Goal: Transaction & Acquisition: Purchase product/service

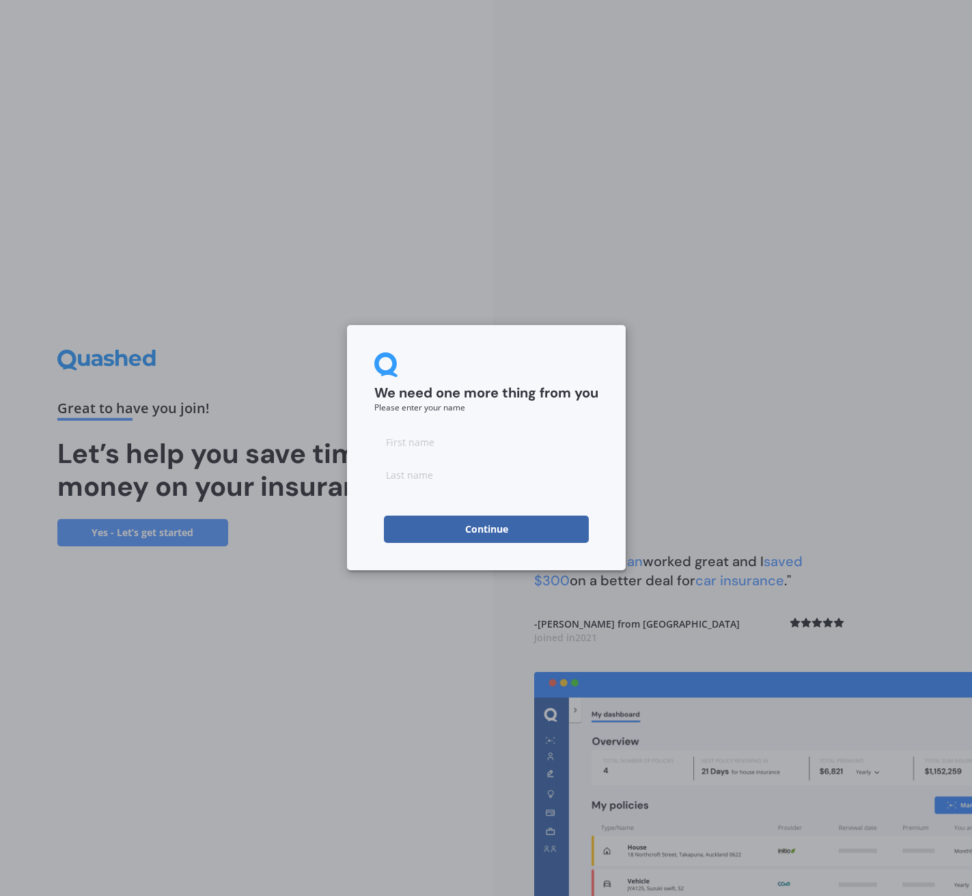
click at [392, 445] on input at bounding box center [486, 441] width 224 height 27
type input "[PERSON_NAME]"
type input "Pervan"
click at [524, 536] on button "Continue" at bounding box center [486, 528] width 205 height 27
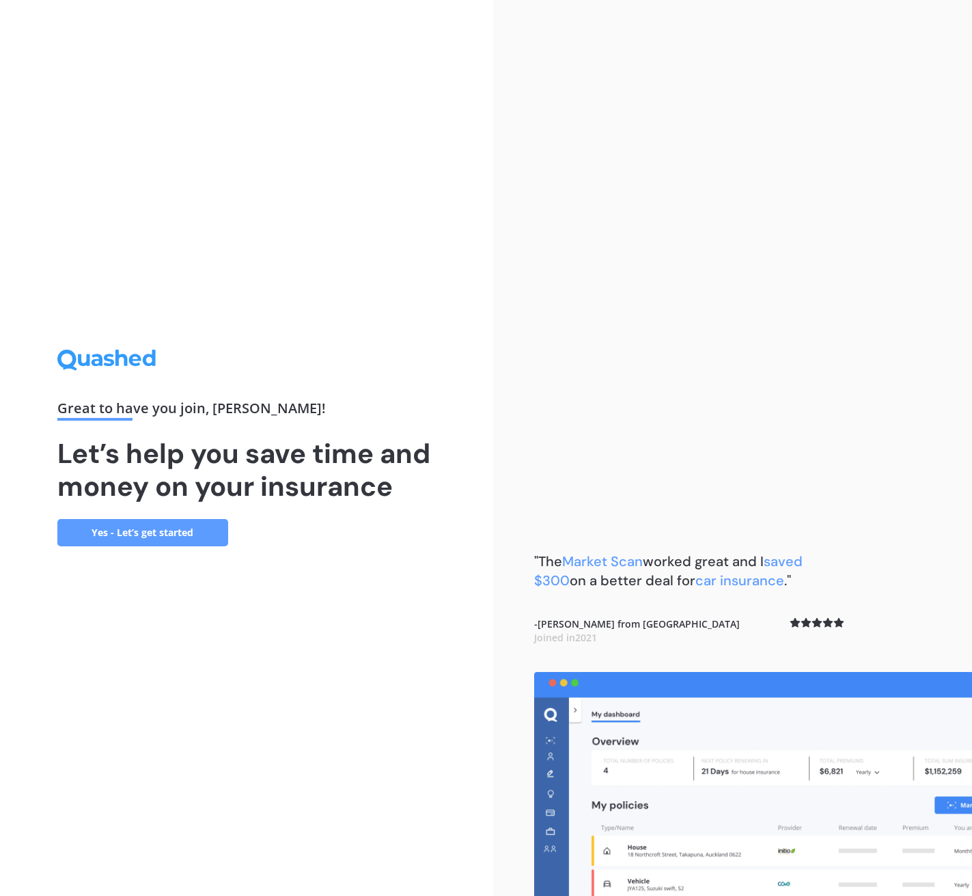
click at [149, 539] on link "Yes - Let’s get started" at bounding box center [142, 532] width 171 height 27
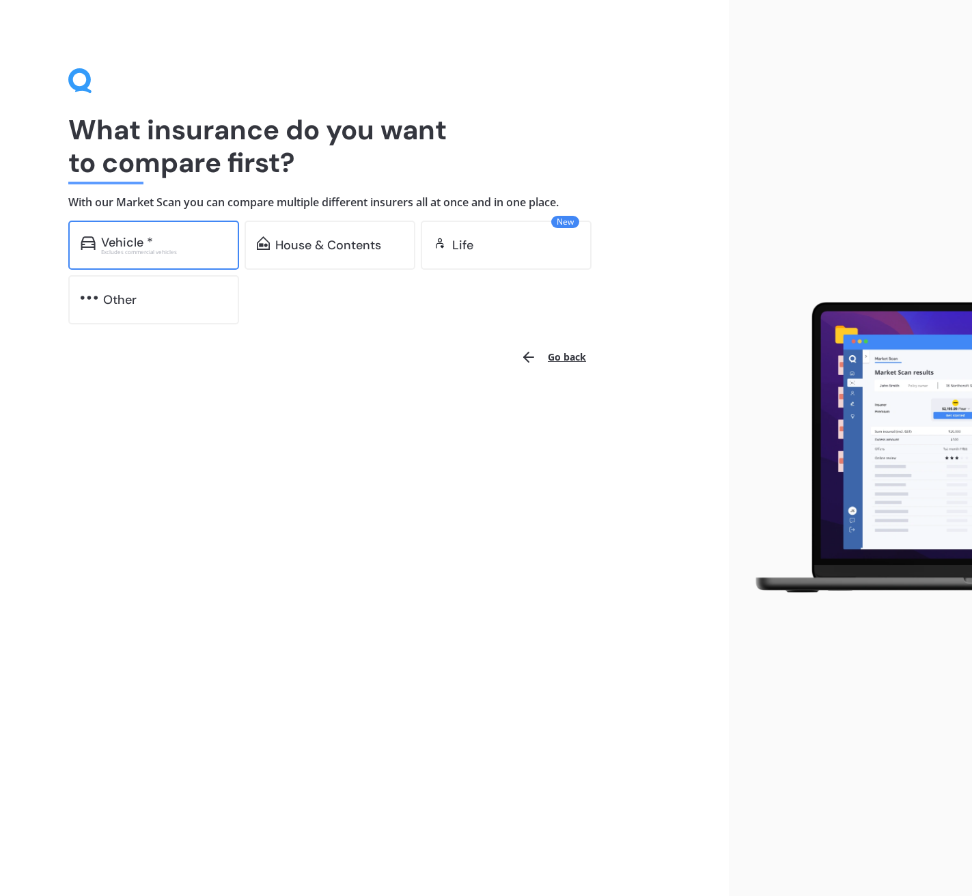
click at [186, 244] on div "Vehicle *" at bounding box center [164, 243] width 126 height 14
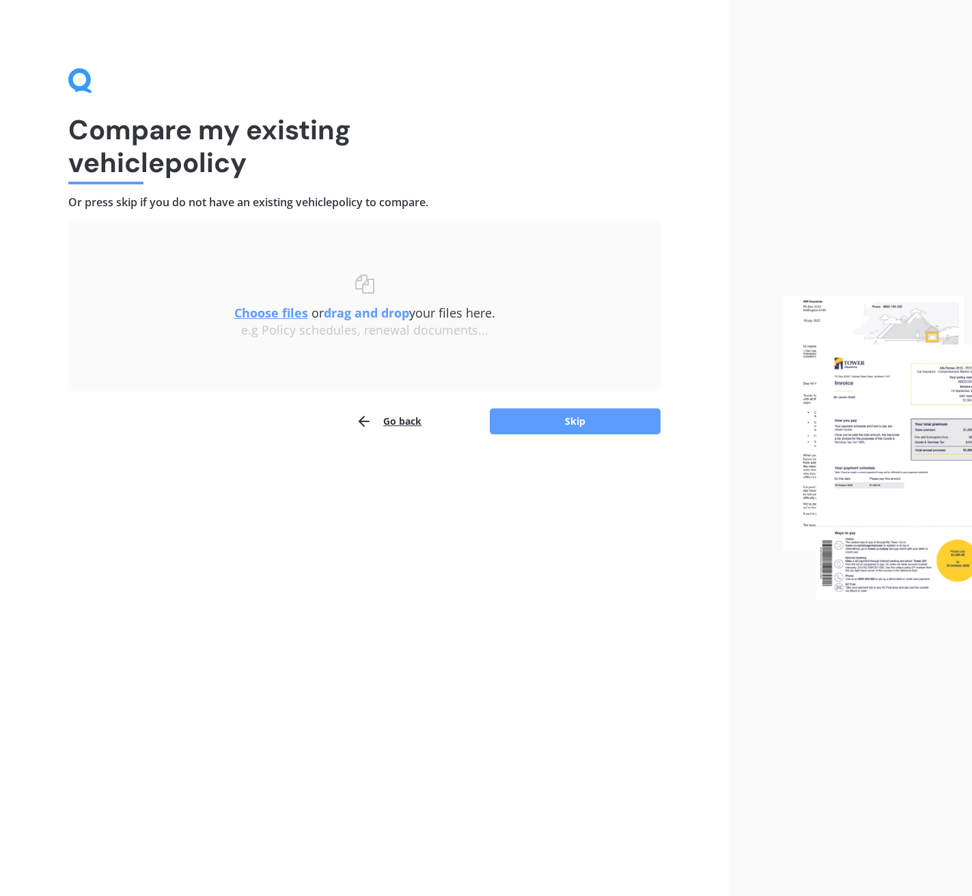
scroll to position [0, 1]
click at [556, 425] on button "Skip" at bounding box center [575, 421] width 171 height 26
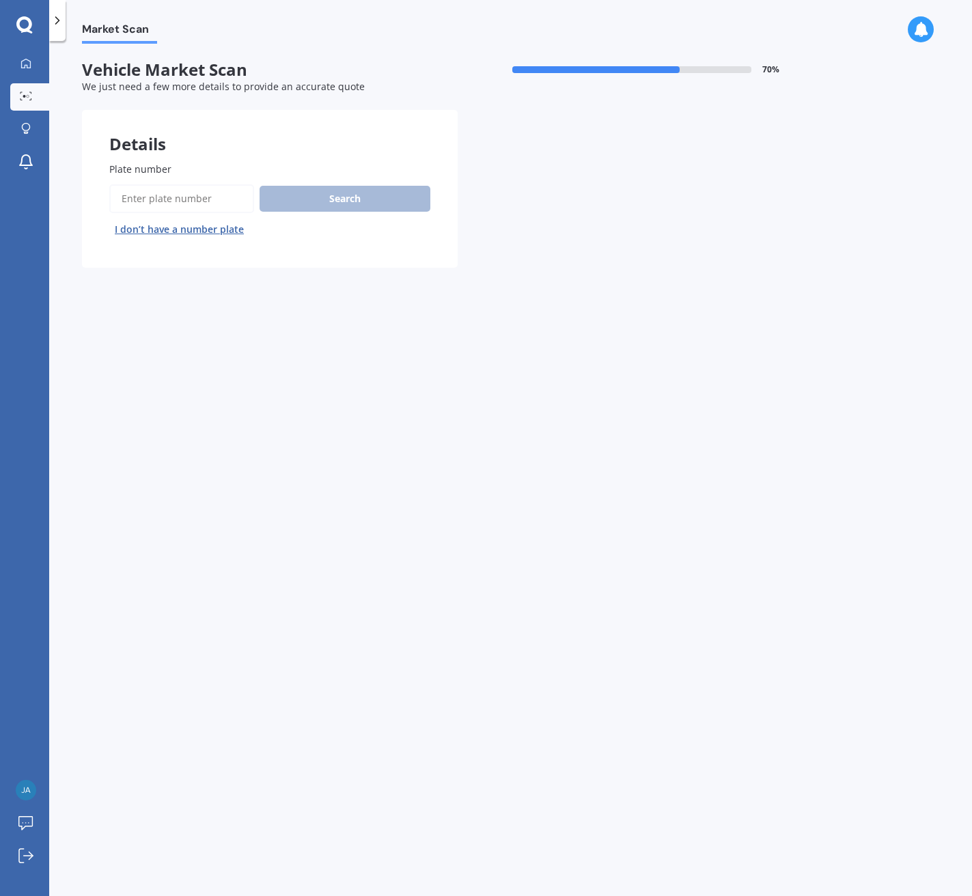
click at [174, 197] on input "Plate number" at bounding box center [181, 198] width 145 height 29
type input "LEP442"
click at [366, 202] on button "Search" at bounding box center [344, 199] width 171 height 26
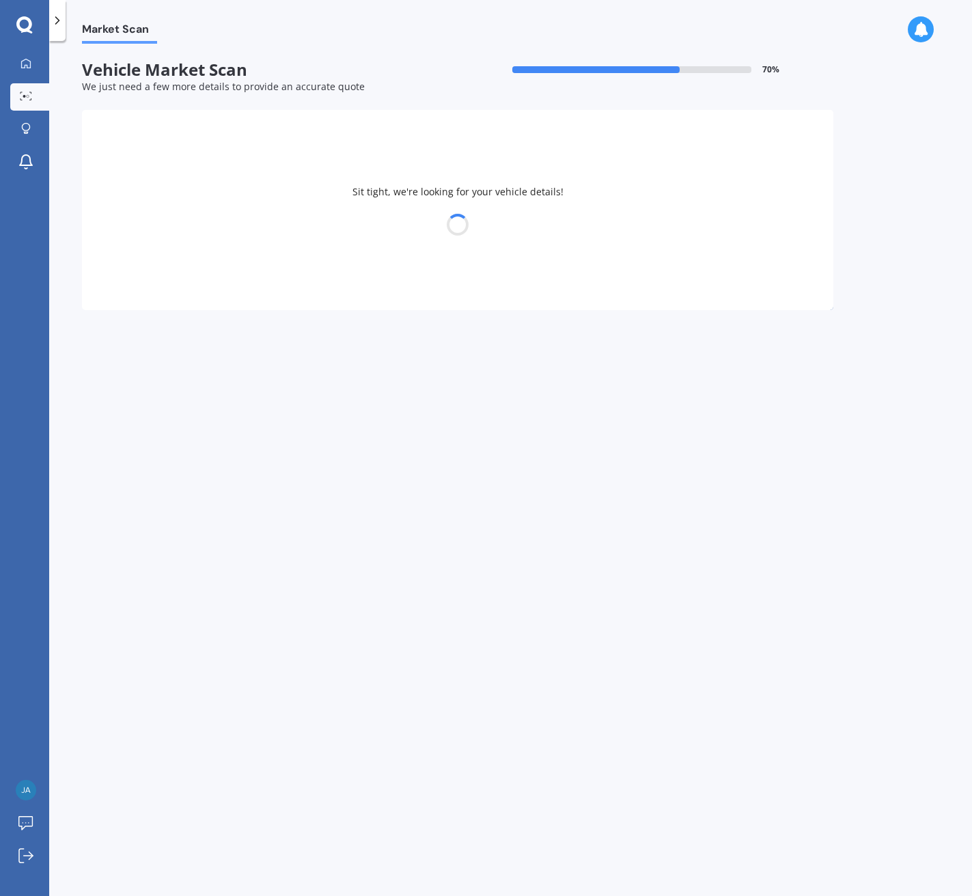
select select "TOYOTA"
select select "COROLLA"
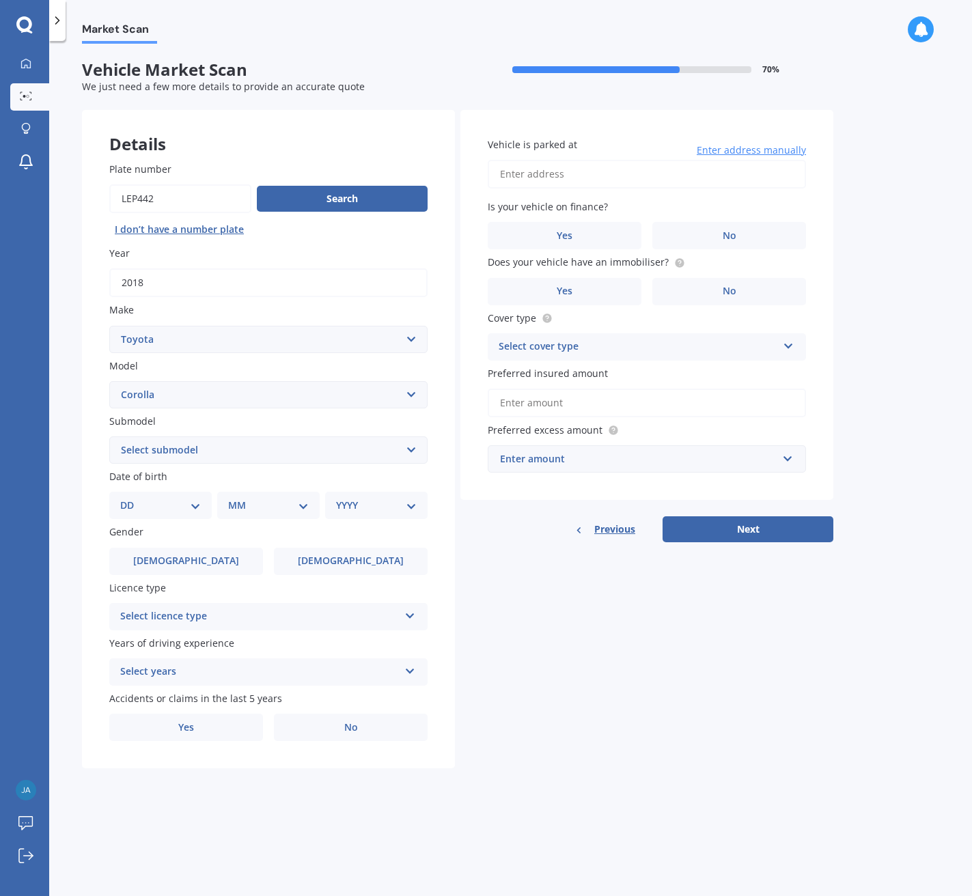
select select "HYBRID"
select select "12"
select select "04"
select select "1976"
click at [330, 561] on label "[DEMOGRAPHIC_DATA]" at bounding box center [351, 561] width 154 height 27
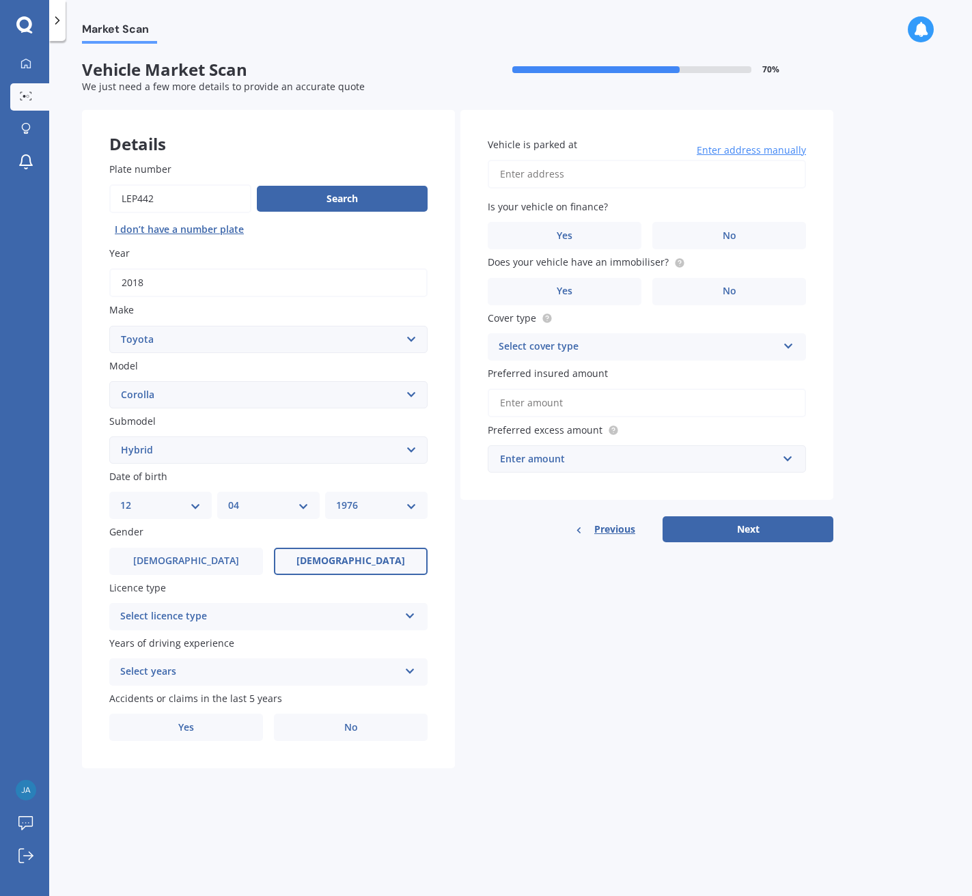
click at [0, 0] on input "[DEMOGRAPHIC_DATA]" at bounding box center [0, 0] width 0 height 0
click at [211, 608] on div "Select licence type" at bounding box center [259, 616] width 279 height 16
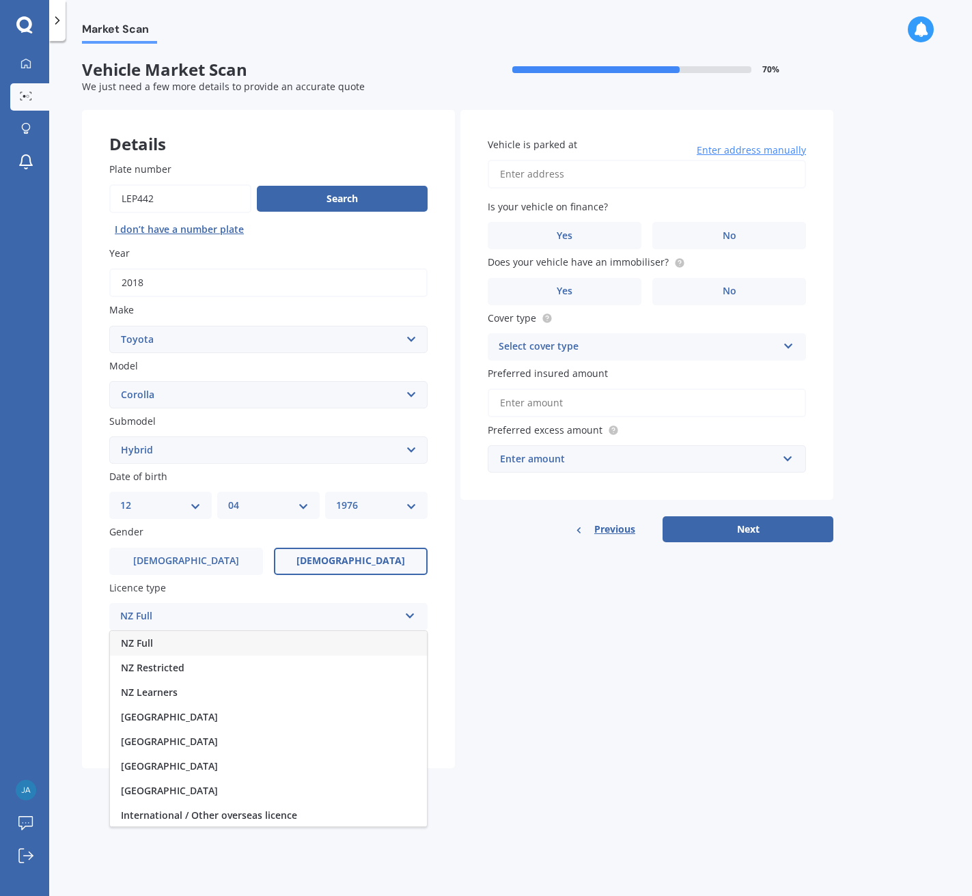
drag, startPoint x: 171, startPoint y: 645, endPoint x: 197, endPoint y: 644, distance: 25.3
click at [171, 645] on div "NZ Full" at bounding box center [268, 643] width 317 height 25
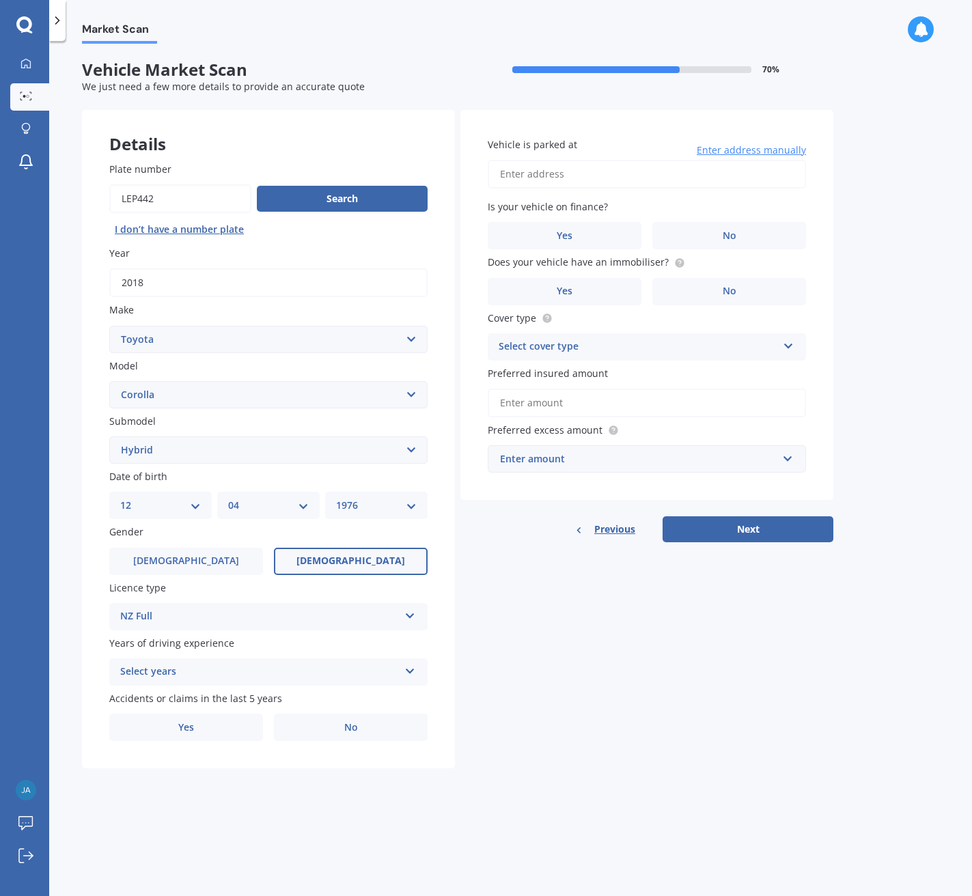
click at [234, 672] on div "Select years" at bounding box center [259, 672] width 279 height 16
click at [186, 694] on span "5 or more years" at bounding box center [158, 698] width 74 height 13
click at [386, 722] on label "No" at bounding box center [351, 726] width 154 height 27
click at [0, 0] on input "No" at bounding box center [0, 0] width 0 height 0
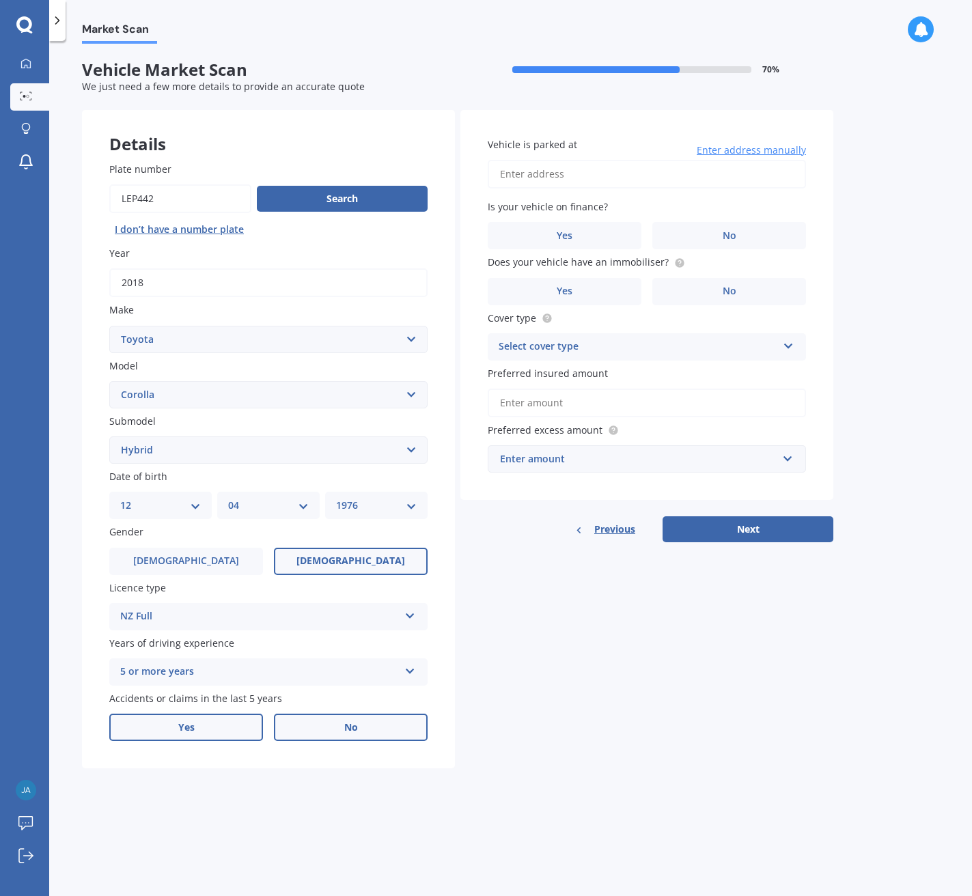
click at [174, 720] on label "Yes" at bounding box center [186, 726] width 154 height 27
click at [0, 0] on input "Yes" at bounding box center [0, 0] width 0 height 0
click at [235, 775] on div "Select item" at bounding box center [276, 783] width 246 height 16
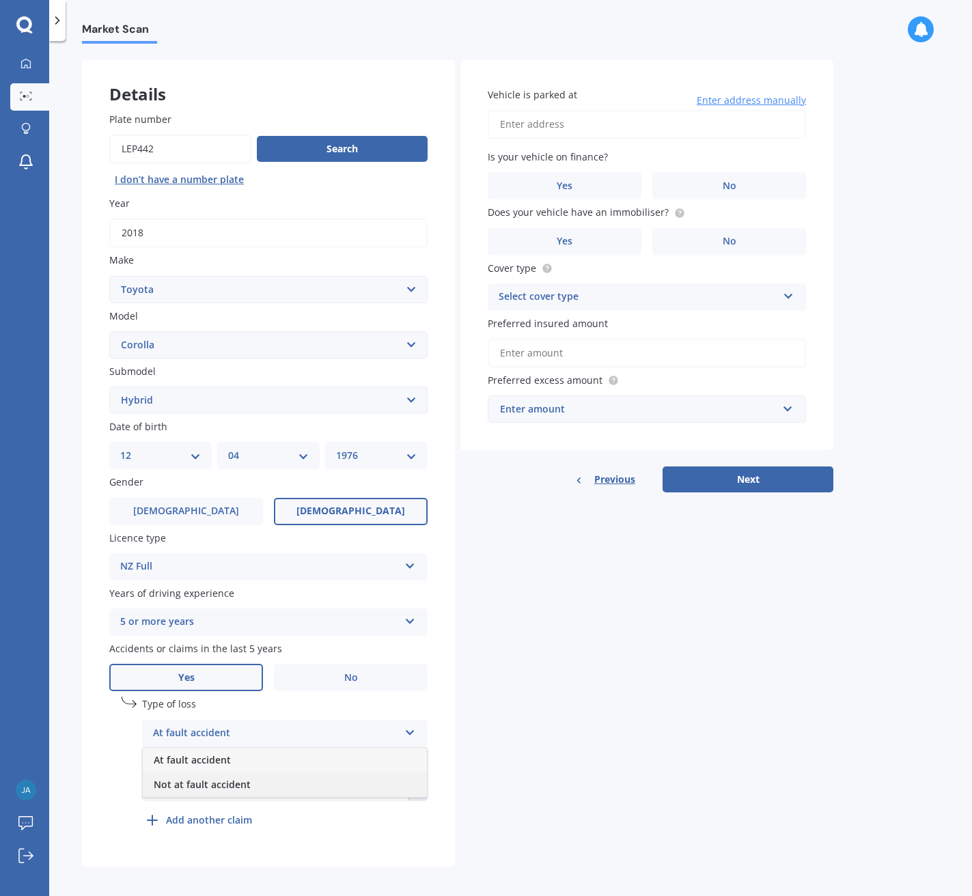
scroll to position [49, 0]
click at [236, 783] on span "Not at fault accident" at bounding box center [202, 784] width 97 height 13
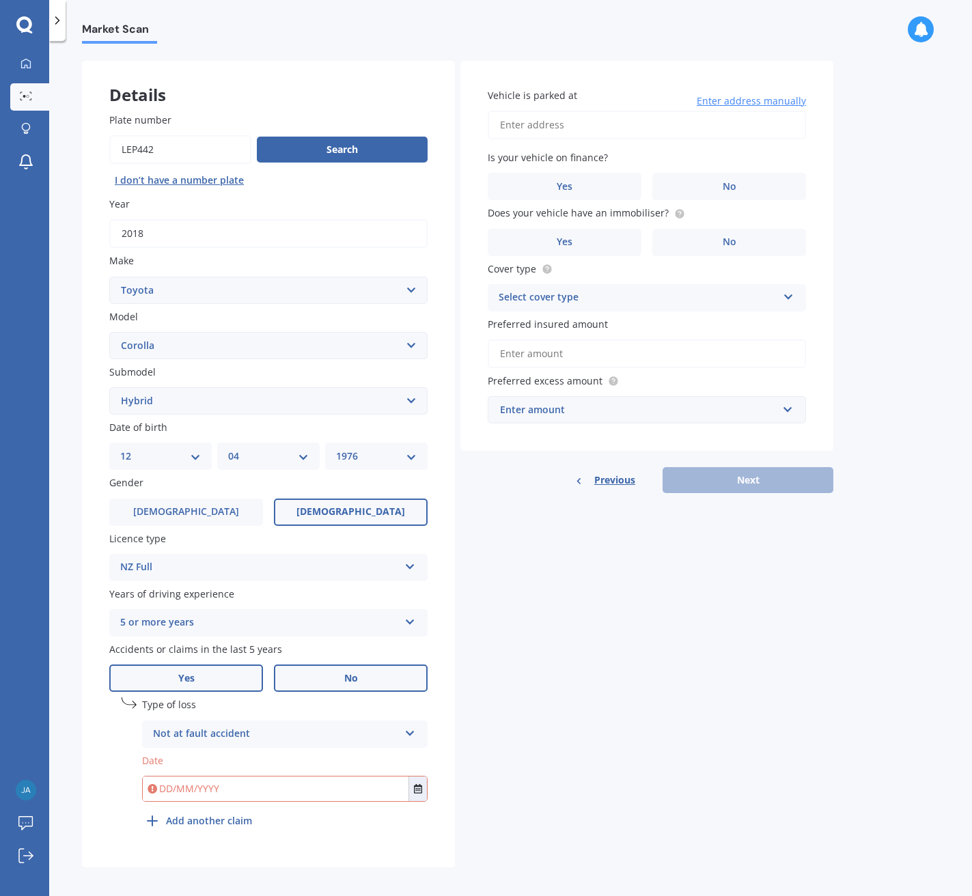
click at [336, 670] on label "No" at bounding box center [351, 677] width 154 height 27
click at [0, 0] on input "No" at bounding box center [0, 0] width 0 height 0
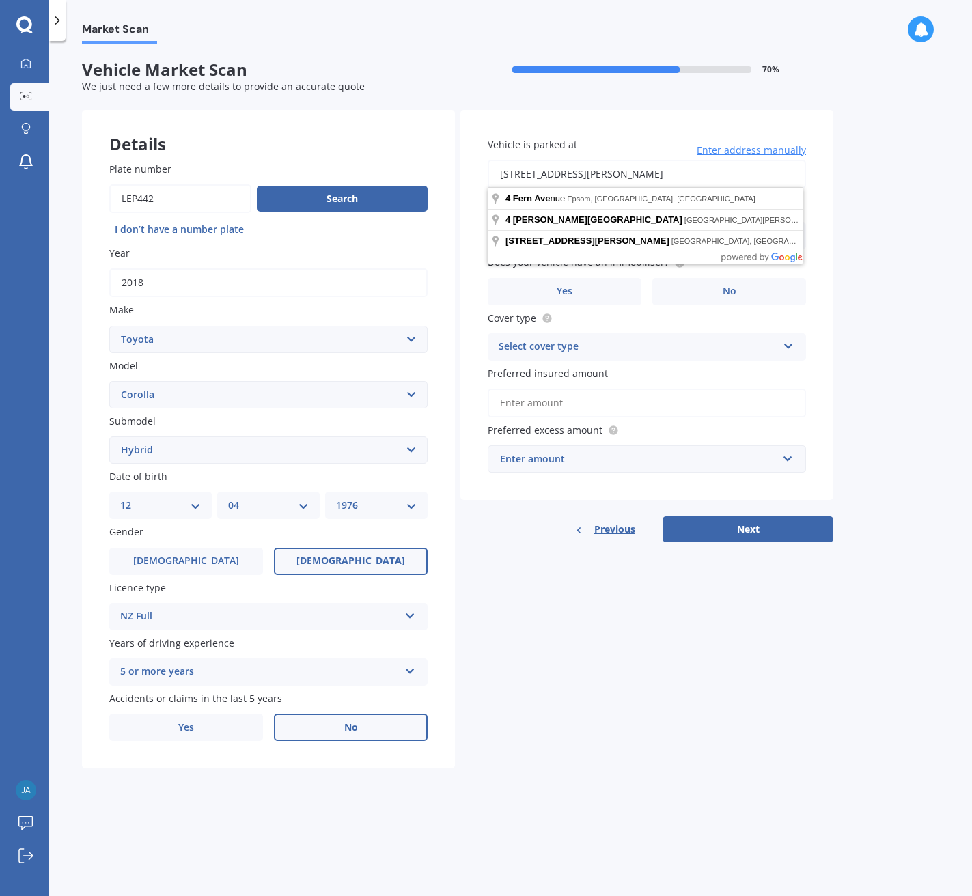
scroll to position [0, 0]
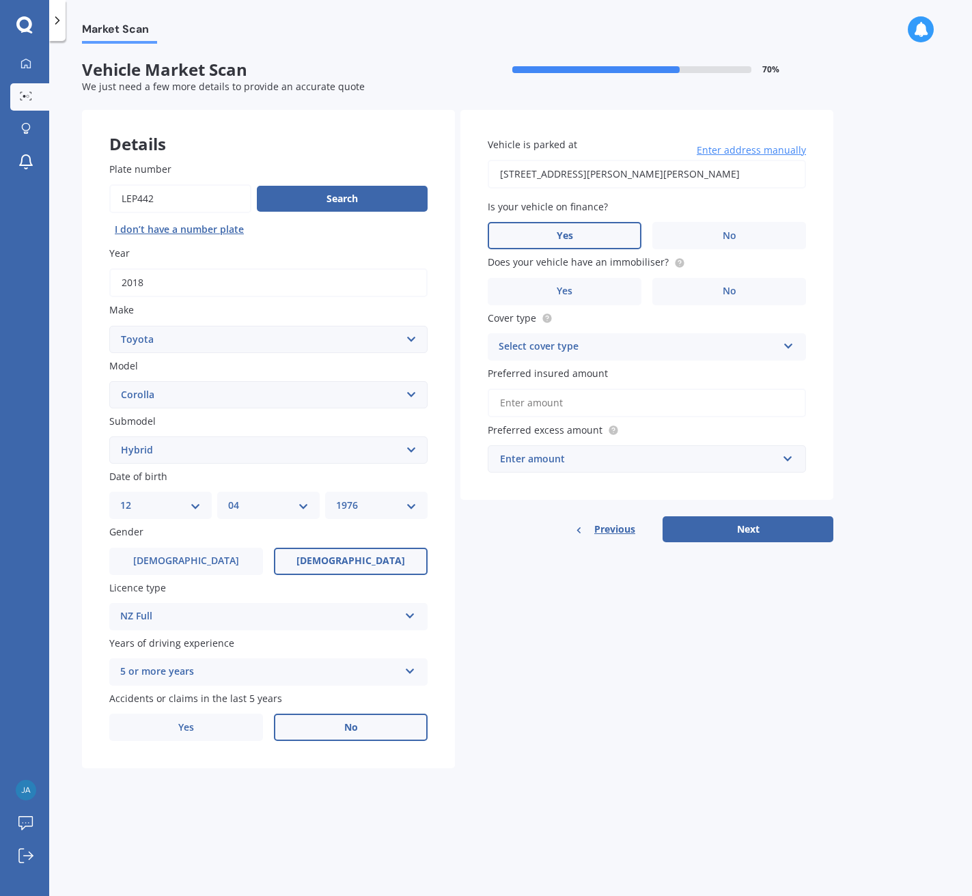
type input "[STREET_ADDRESS][PERSON_NAME][PERSON_NAME]"
click at [705, 233] on label "No" at bounding box center [729, 235] width 154 height 27
click at [0, 0] on input "No" at bounding box center [0, 0] width 0 height 0
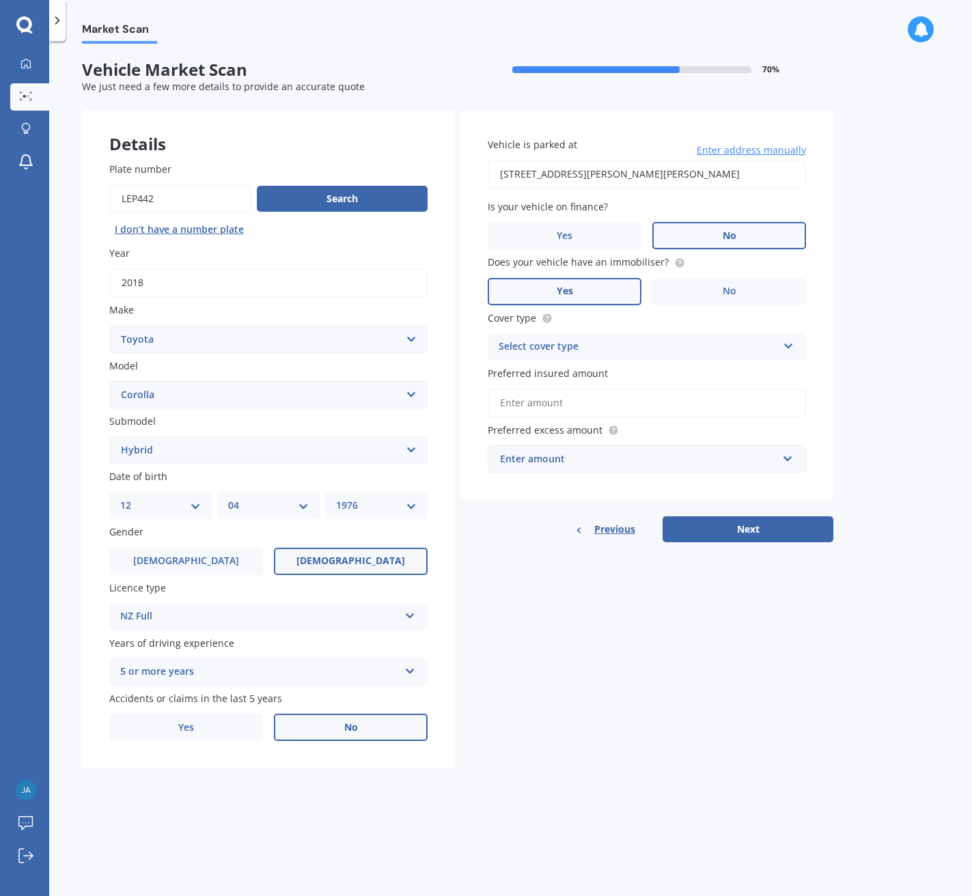
click at [599, 296] on label "Yes" at bounding box center [564, 291] width 154 height 27
click at [0, 0] on input "Yes" at bounding box center [0, 0] width 0 height 0
click at [597, 348] on div "Select cover type" at bounding box center [637, 347] width 279 height 16
click at [589, 369] on div "Comprehensive" at bounding box center [646, 373] width 317 height 25
click at [557, 401] on input "Preferred insured amount" at bounding box center [646, 402] width 318 height 29
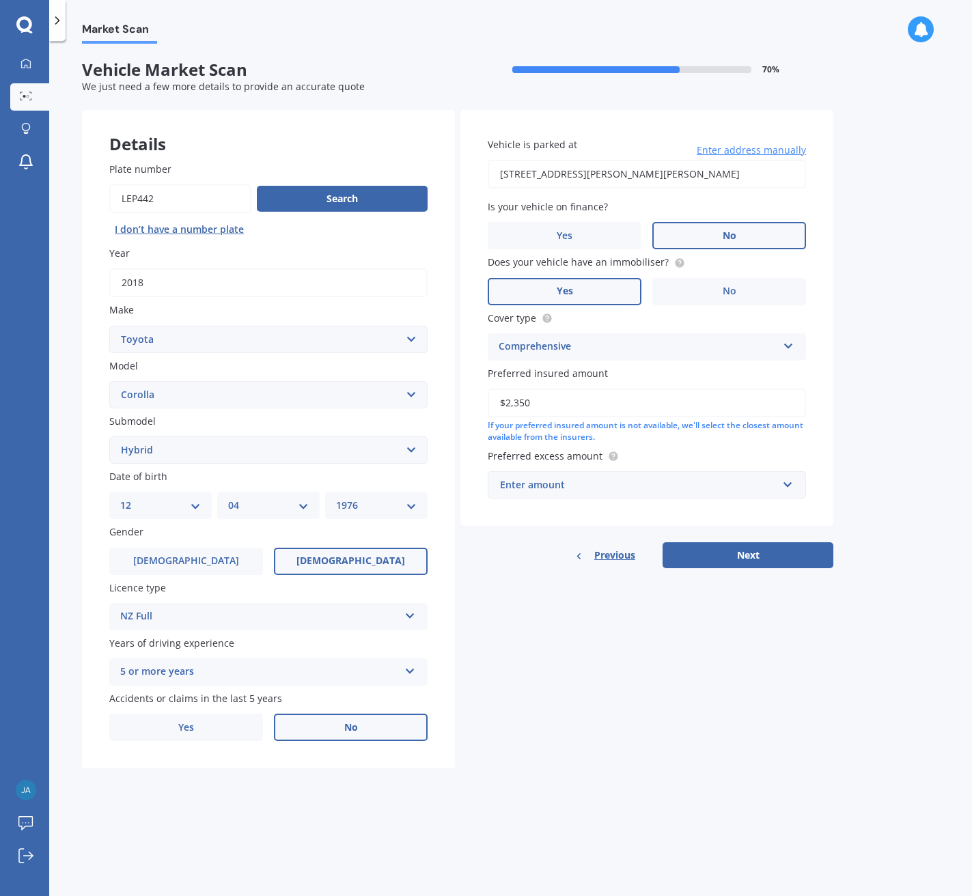
type input "$23,500"
click at [570, 482] on div "Enter amount" at bounding box center [638, 484] width 277 height 15
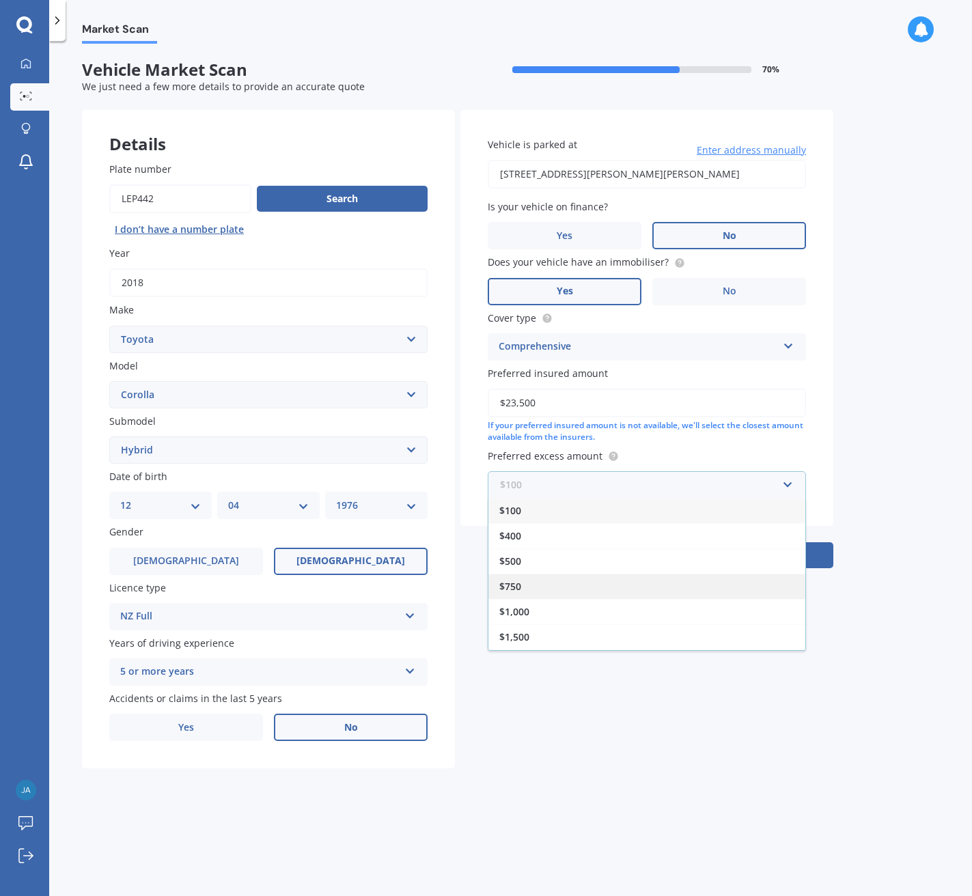
scroll to position [8, 0]
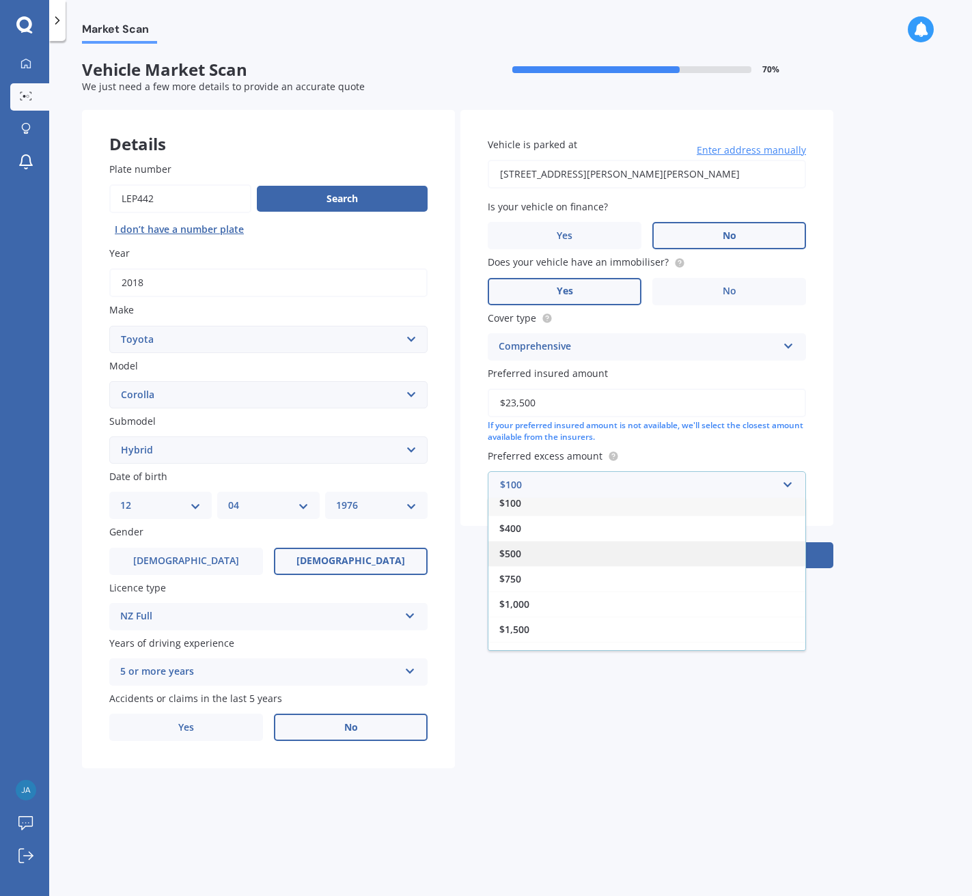
click at [515, 551] on span "$500" at bounding box center [510, 553] width 22 height 13
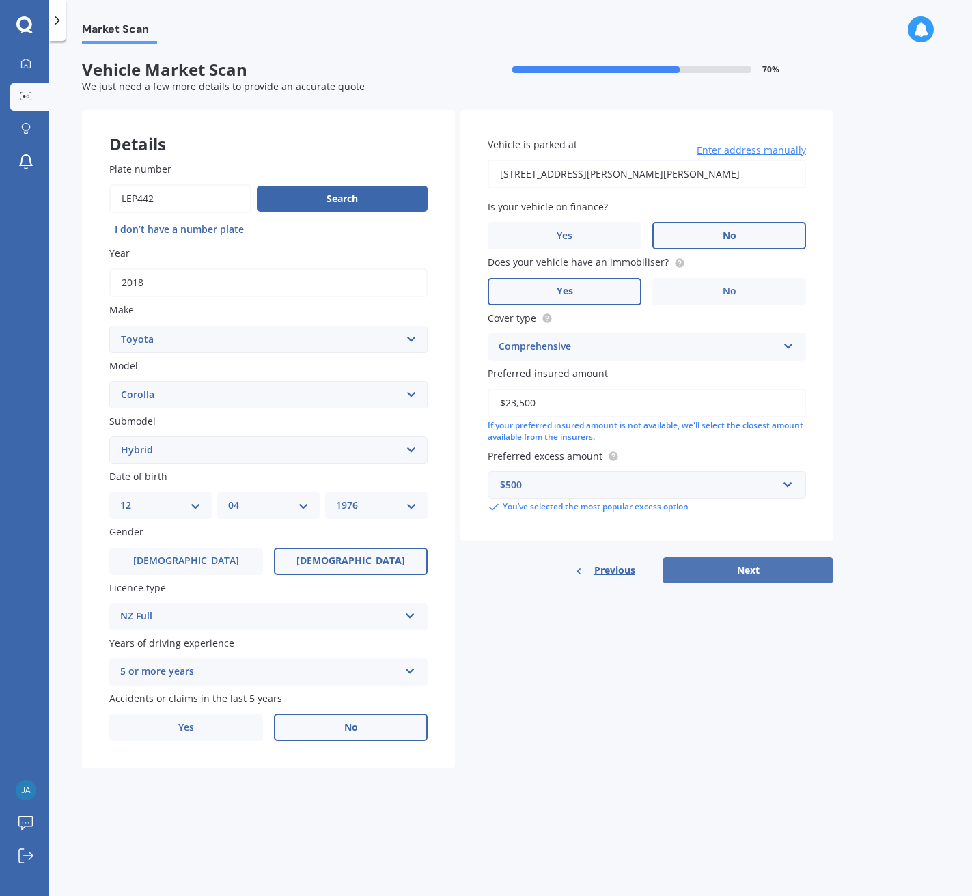
click at [755, 570] on button "Next" at bounding box center [747, 570] width 171 height 26
select select "12"
select select "04"
select select "1976"
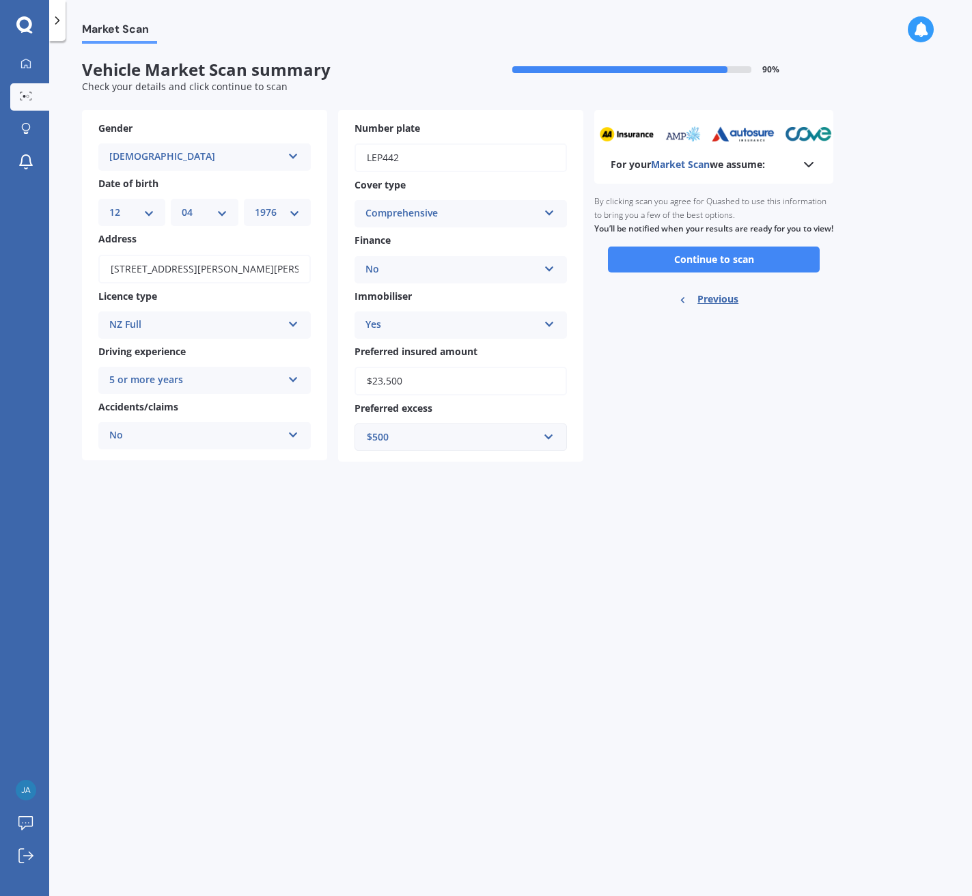
click at [743, 270] on button "Continue to scan" at bounding box center [714, 259] width 212 height 26
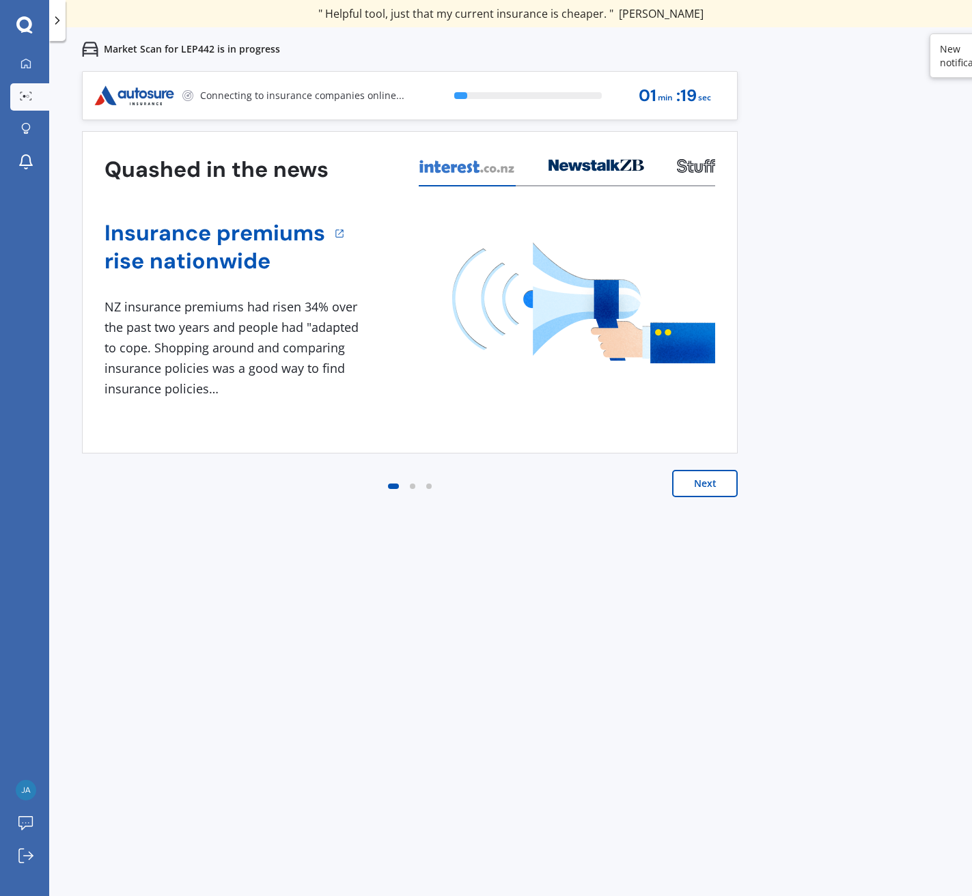
click at [702, 484] on button "Next" at bounding box center [705, 483] width 66 height 27
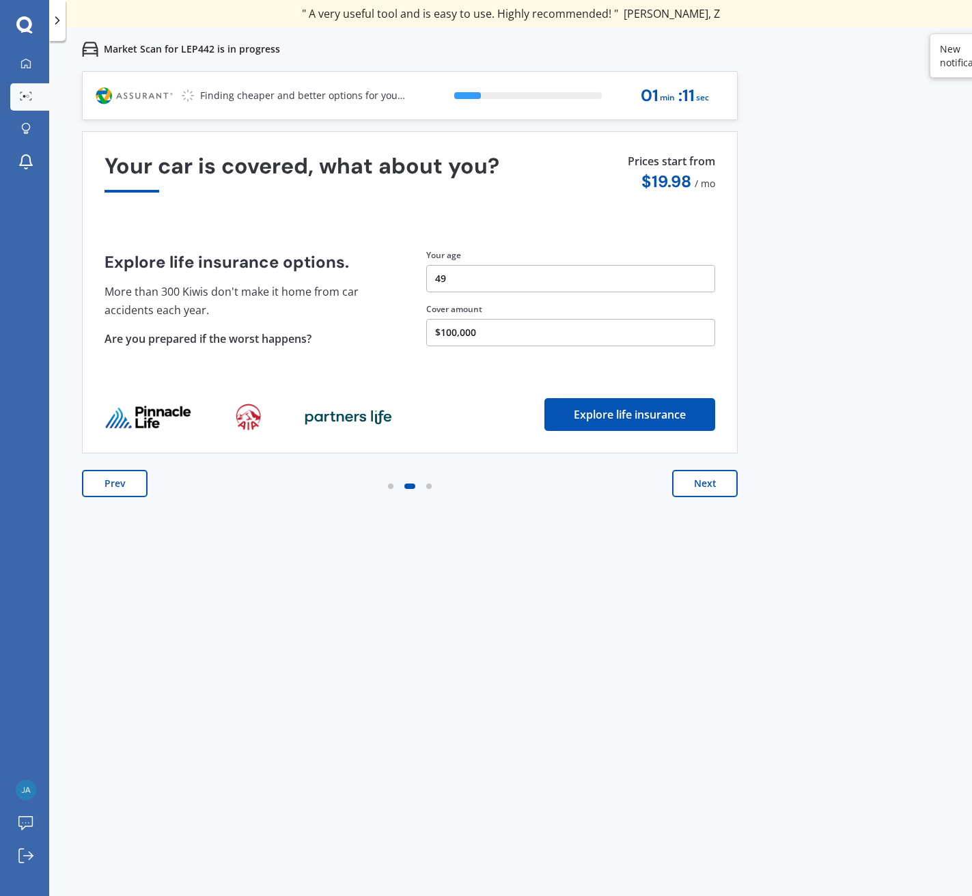
click at [725, 482] on button "Next" at bounding box center [705, 483] width 66 height 27
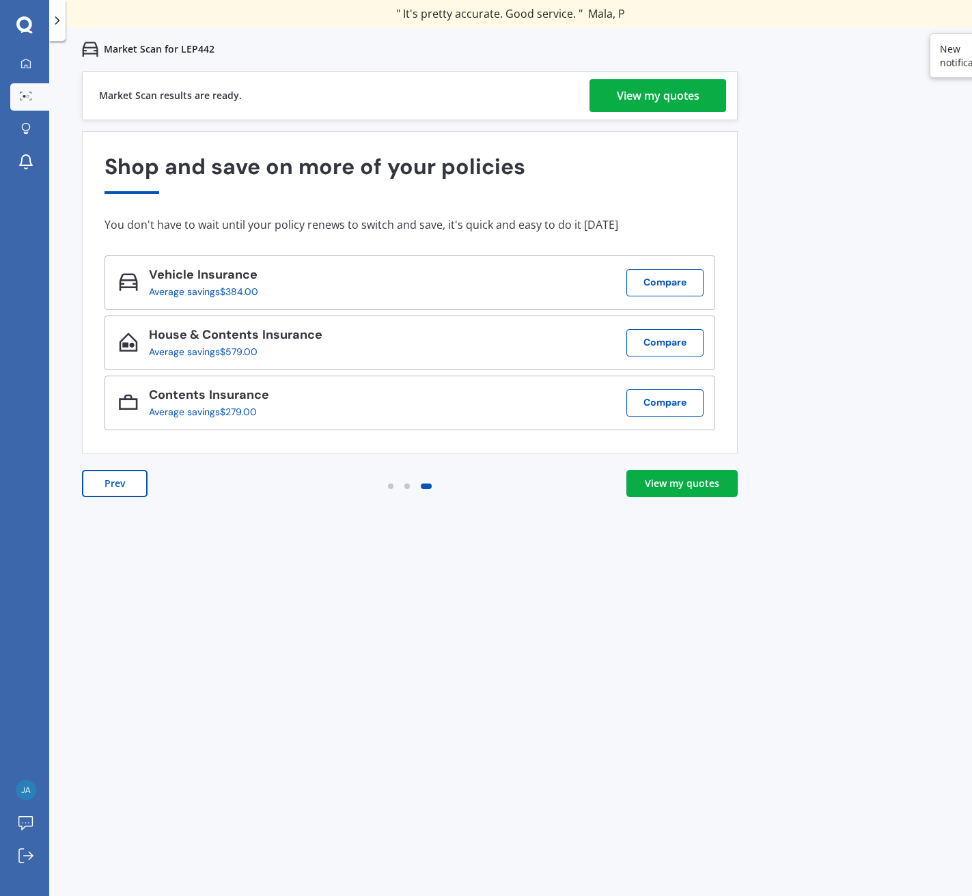
click at [696, 486] on div "View my quotes" at bounding box center [682, 484] width 74 height 14
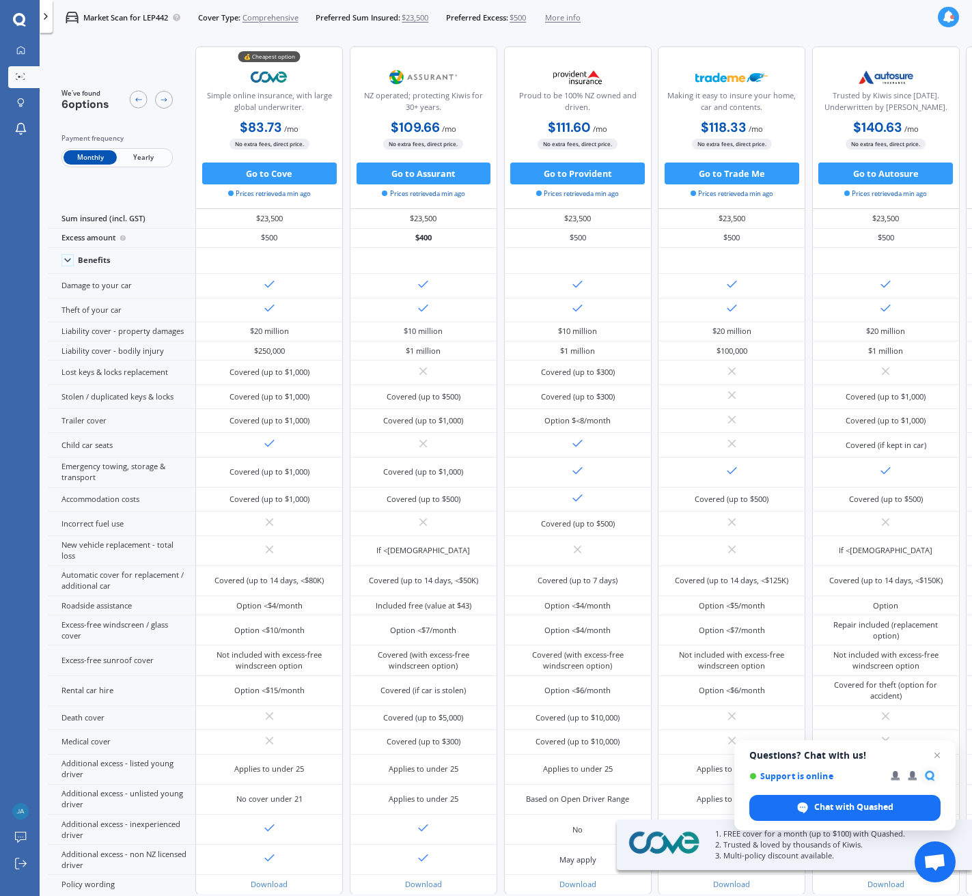
click at [141, 154] on span "Yearly" at bounding box center [143, 157] width 53 height 14
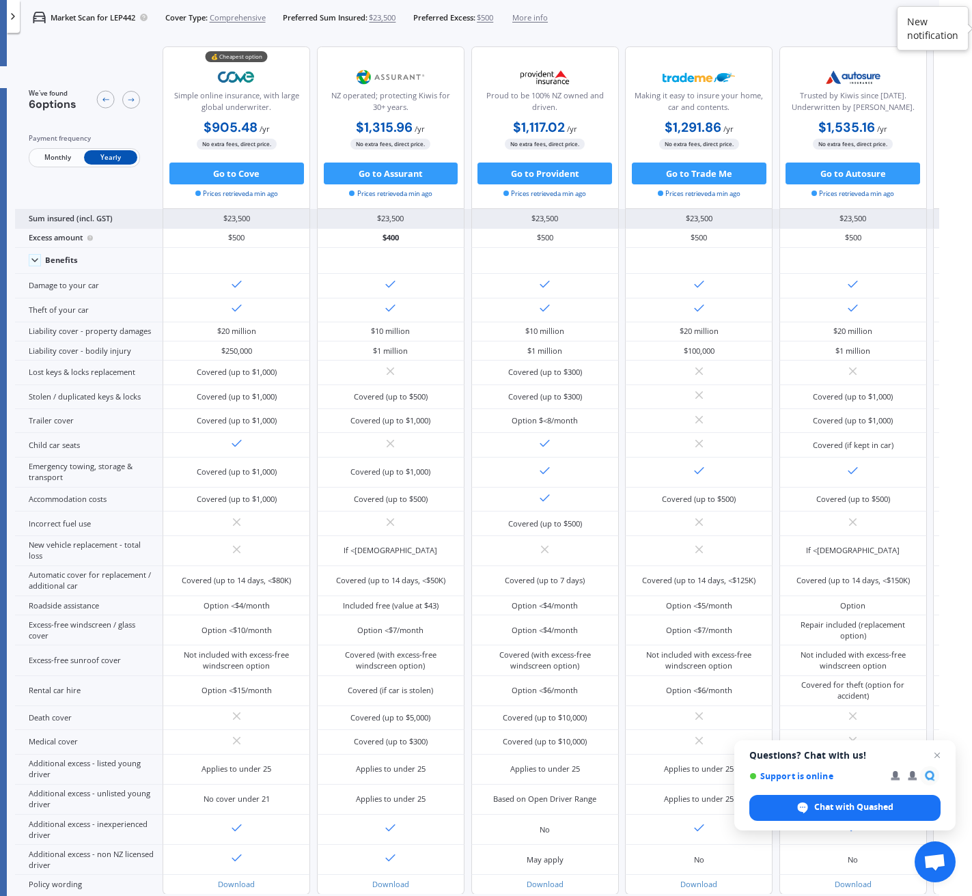
drag, startPoint x: 917, startPoint y: 154, endPoint x: 906, endPoint y: 277, distance: 122.7
click at [906, 277] on div "We've found 6 options Payment frequency Monthly Yearly 💰 Cheapest option Simple…" at bounding box center [547, 466] width 1065 height 856
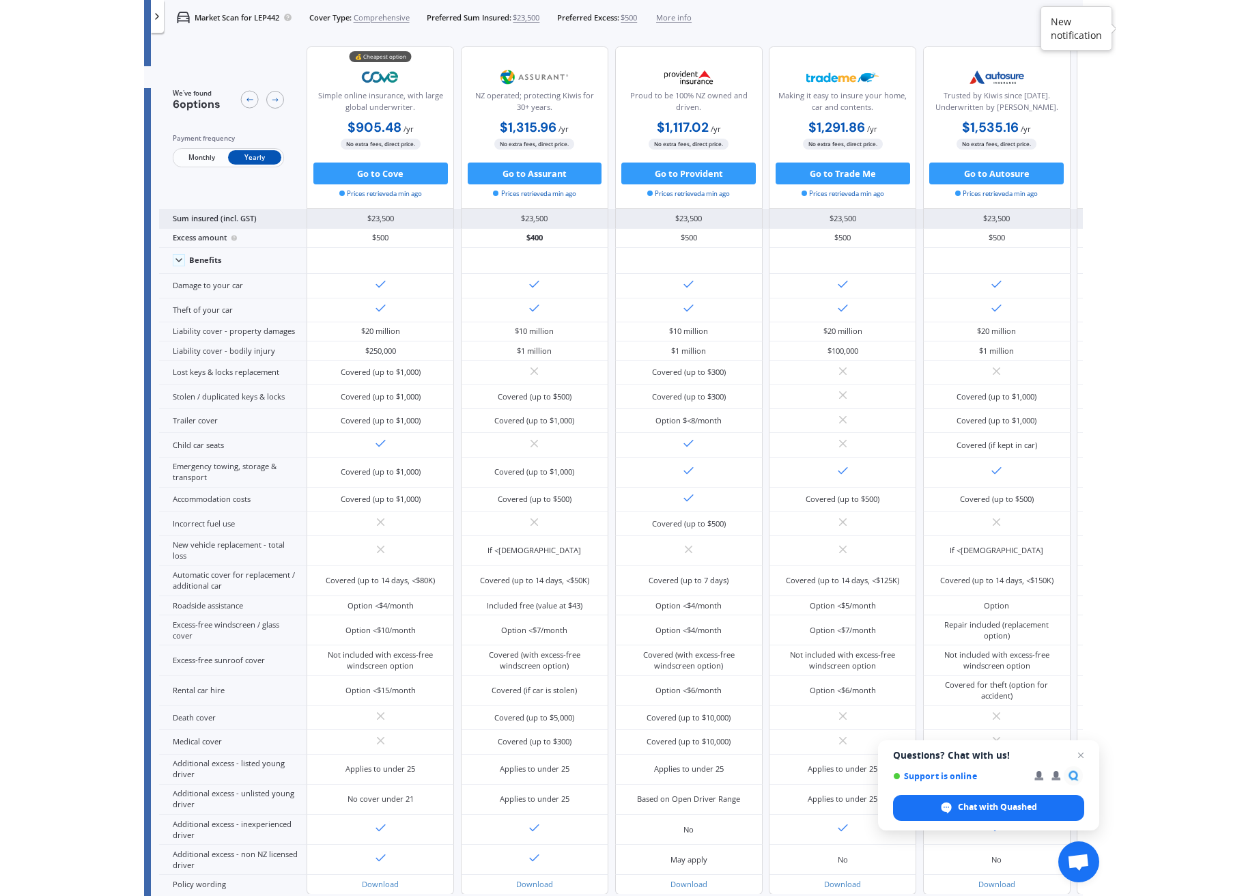
scroll to position [0, 1]
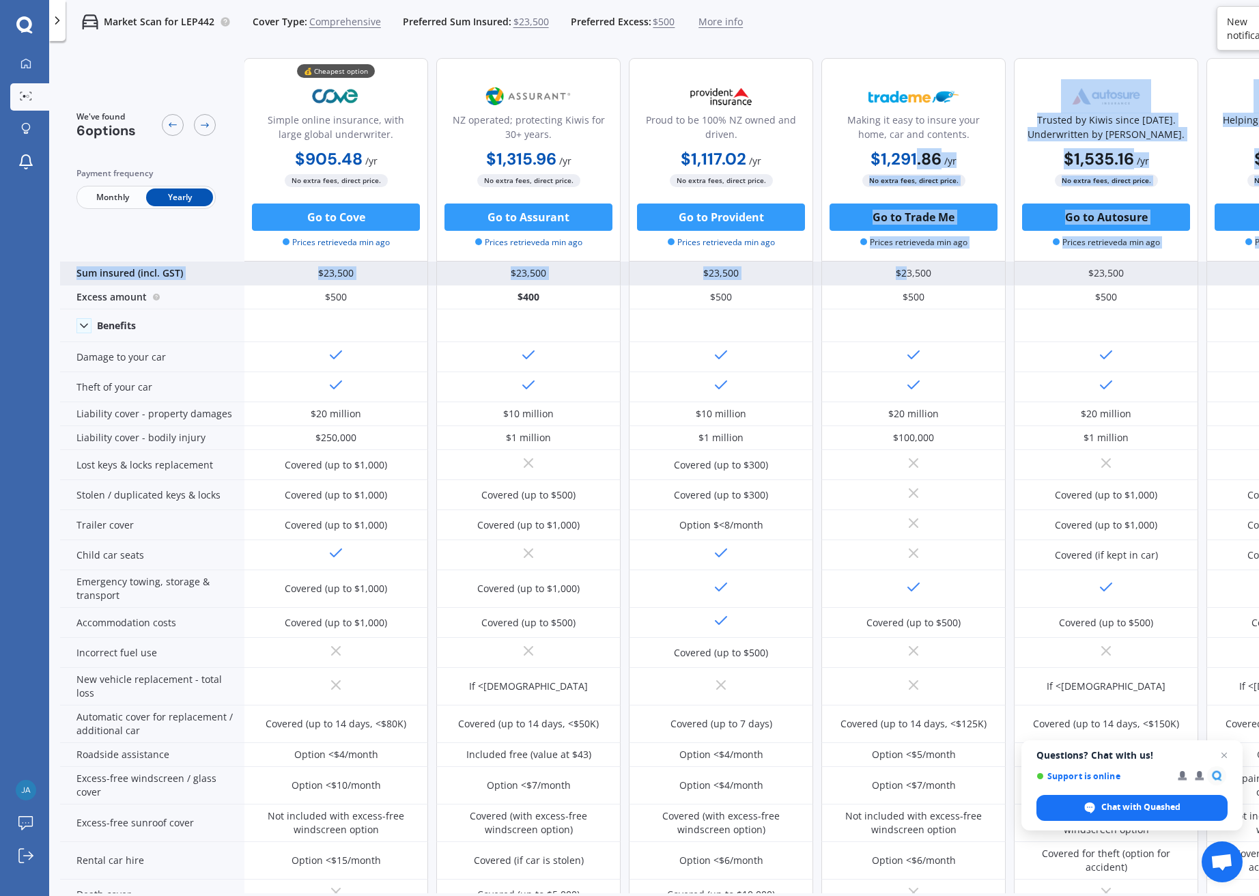
click at [927, 268] on div "We've found 6 options Payment frequency Monthly Yearly 💰 Cheapest option Simple…" at bounding box center [724, 580] width 1331 height 1066
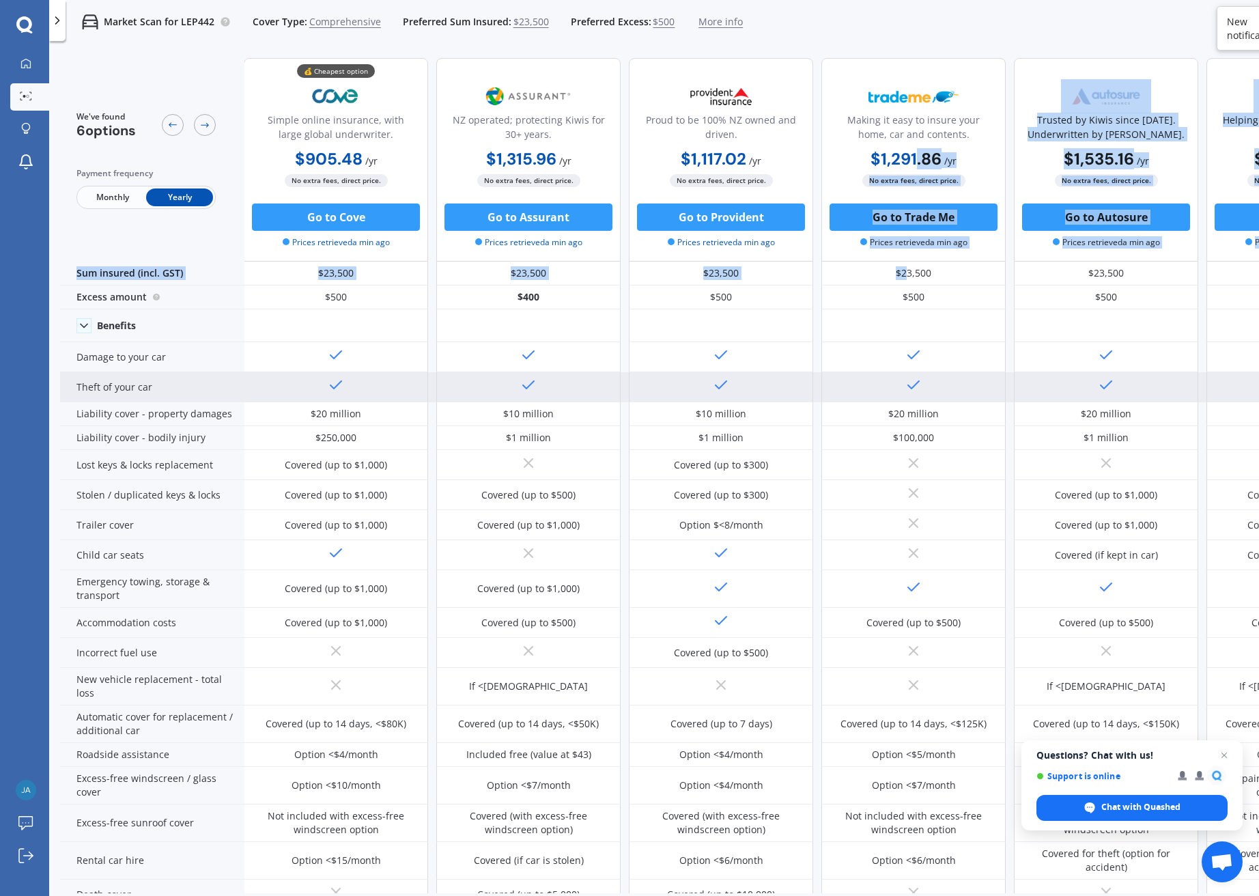
click at [971, 111] on div "💰 Cheapest option Simple online insurance, with large global underwriter. $905.…" at bounding box center [817, 159] width 1147 height 203
click at [952, 767] on div "Option <$7/month" at bounding box center [913, 786] width 184 height 38
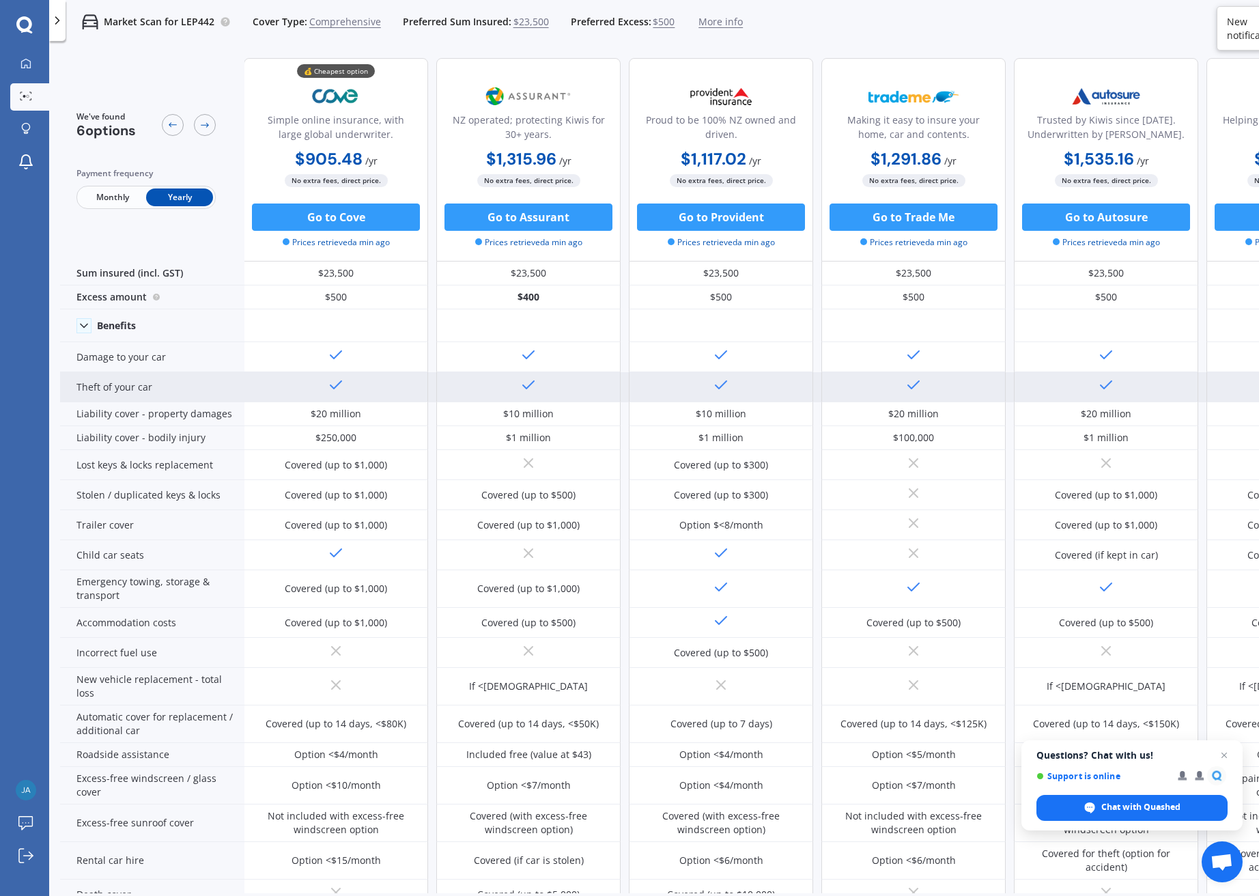
scroll to position [0, 0]
click at [952, 751] on div "Option <$5/month" at bounding box center [913, 755] width 184 height 24
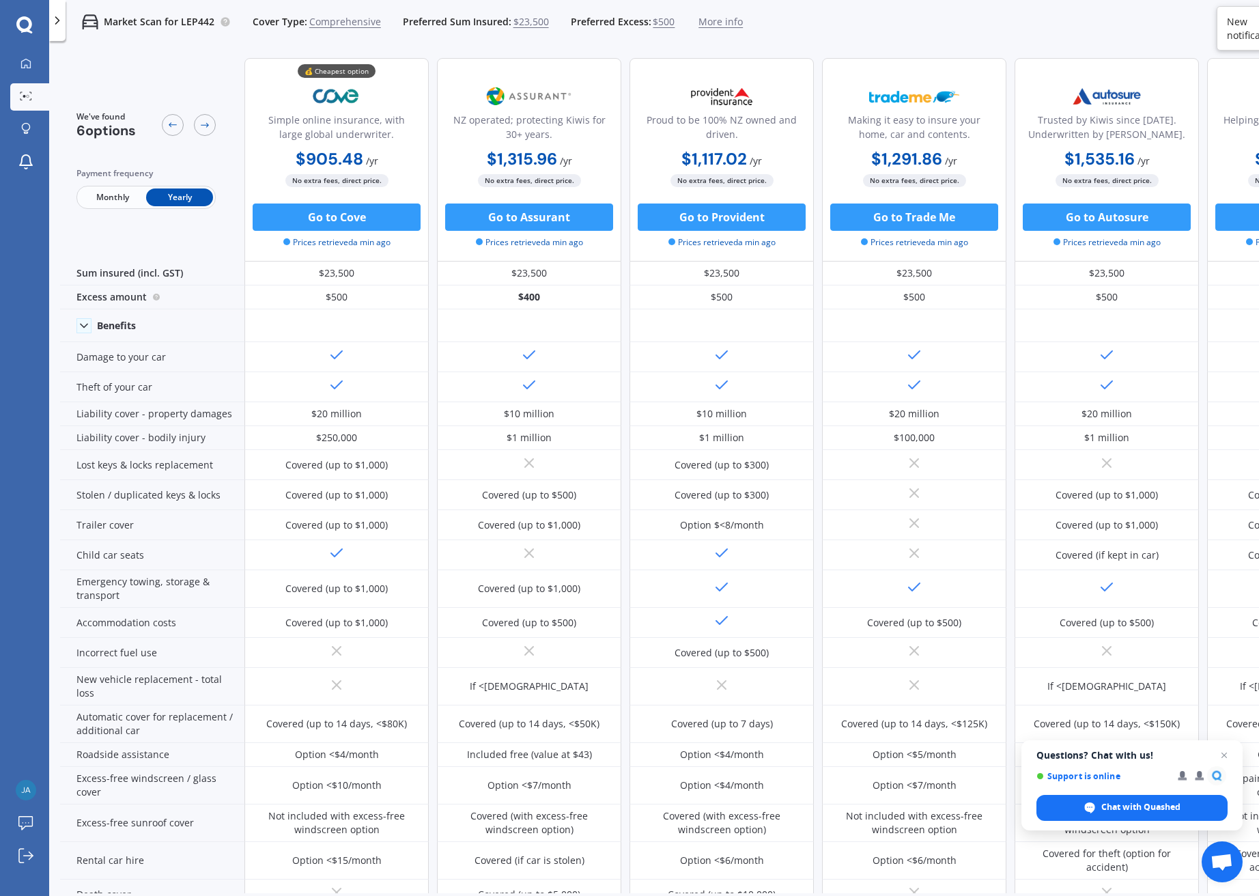
scroll to position [1, 0]
